Goal: Find contact information: Find contact information

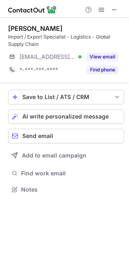
scroll to position [184, 129]
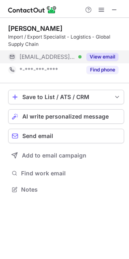
click at [109, 58] on button "View email" at bounding box center [103, 57] width 32 height 8
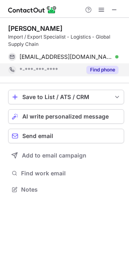
click at [108, 71] on button "Find phone" at bounding box center [103, 70] width 32 height 8
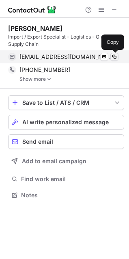
scroll to position [189, 129]
click at [112, 58] on span at bounding box center [114, 57] width 6 height 6
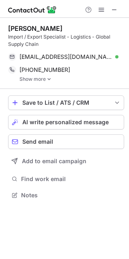
click at [47, 78] on img at bounding box center [49, 79] width 5 height 6
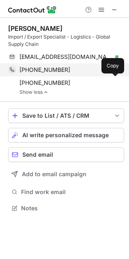
scroll to position [203, 129]
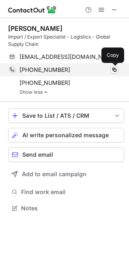
click at [114, 69] on span at bounding box center [114, 70] width 6 height 6
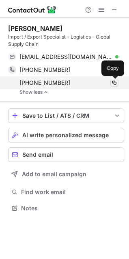
click at [115, 82] on span at bounding box center [114, 83] width 6 height 6
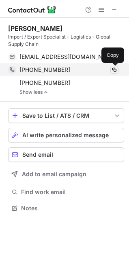
click at [115, 68] on span at bounding box center [114, 70] width 6 height 6
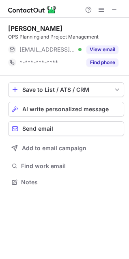
scroll to position [176, 129]
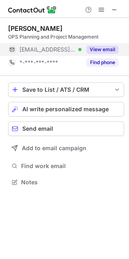
click at [102, 43] on div "View email" at bounding box center [100, 49] width 37 height 13
click at [82, 50] on div "[EMAIL_ADDRESS][DOMAIN_NAME] Verified" at bounding box center [50, 49] width 62 height 7
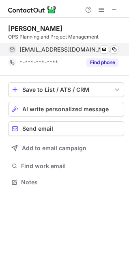
click at [119, 50] on div "[EMAIL_ADDRESS][DOMAIN_NAME] Verified Send email Copy" at bounding box center [63, 49] width 110 height 13
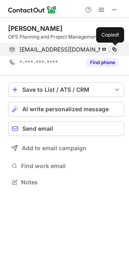
click at [111, 46] on span at bounding box center [114, 49] width 6 height 6
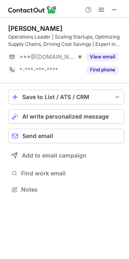
scroll to position [184, 129]
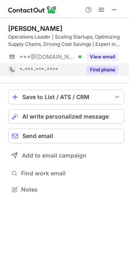
click at [93, 73] on button "Find phone" at bounding box center [103, 70] width 32 height 8
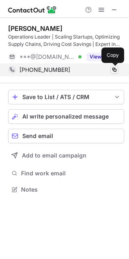
click at [113, 67] on span at bounding box center [114, 70] width 6 height 6
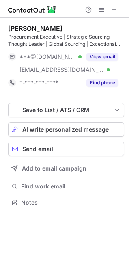
scroll to position [197, 129]
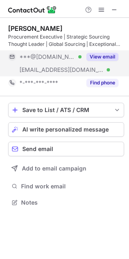
click at [102, 52] on div "View email" at bounding box center [100, 56] width 37 height 13
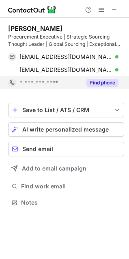
click at [103, 80] on button "Find phone" at bounding box center [103, 83] width 32 height 8
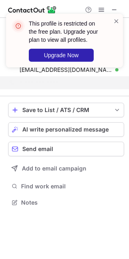
click at [120, 18] on div "This profile is restricted on the free plan. Upgrade your plan to view all prof…" at bounding box center [64, 41] width 117 height 54
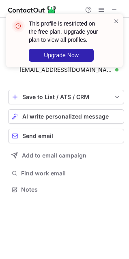
scroll to position [4, 4]
click at [116, 18] on span at bounding box center [116, 21] width 6 height 8
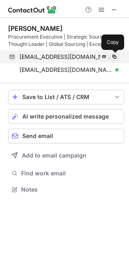
click at [113, 55] on span at bounding box center [114, 57] width 6 height 6
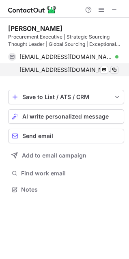
click at [116, 69] on span at bounding box center [114, 70] width 6 height 6
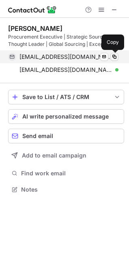
click at [113, 57] on span at bounding box center [114, 57] width 6 height 6
